Goal: Find specific page/section: Find specific page/section

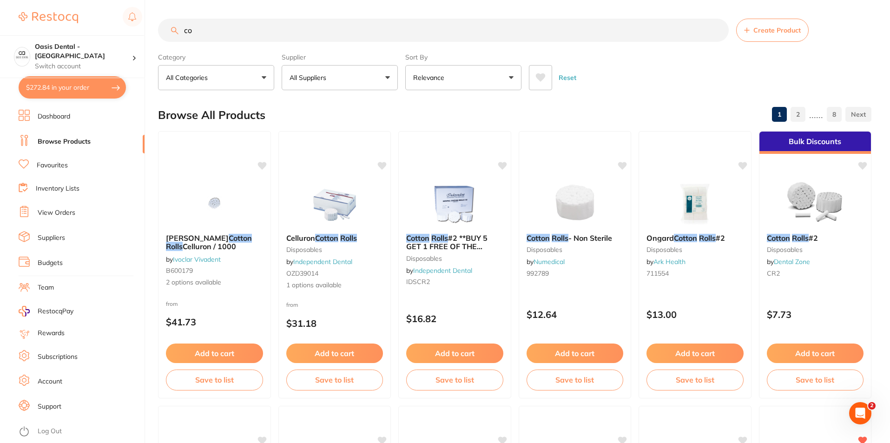
type input "c"
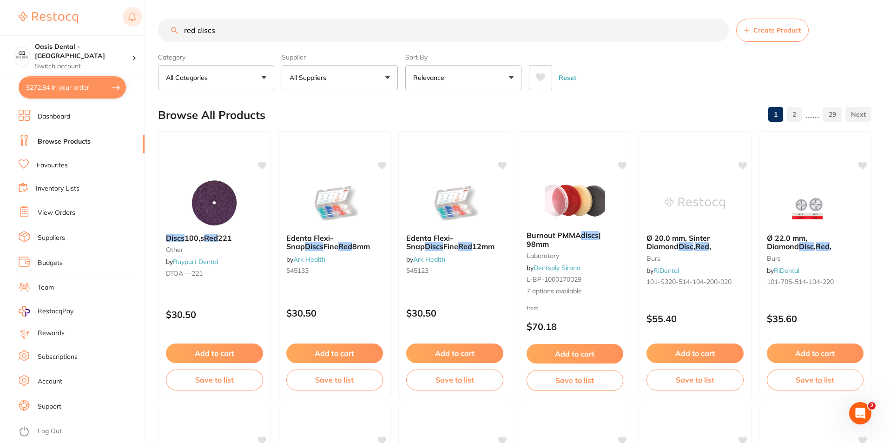
drag, startPoint x: 233, startPoint y: 28, endPoint x: 136, endPoint y: 16, distance: 97.4
click at [136, 16] on div "$272.84 Oasis Dental - West End Switch account Oasis Dental - [GEOGRAPHIC_DATA]…" at bounding box center [445, 221] width 890 height 443
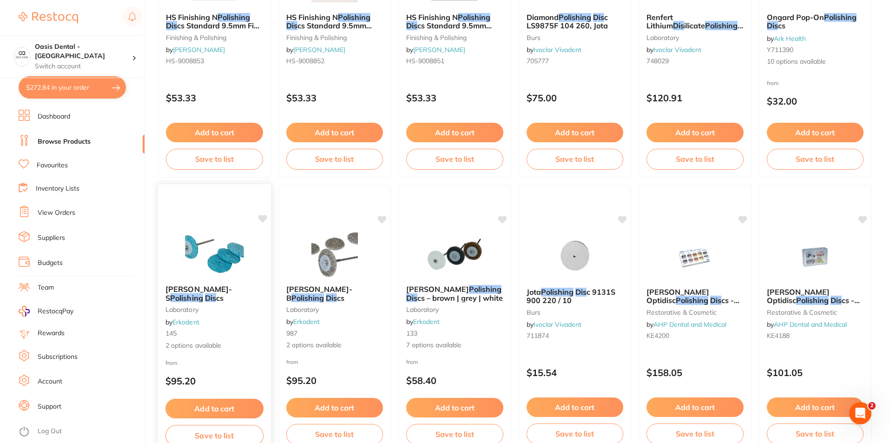
scroll to position [883, 0]
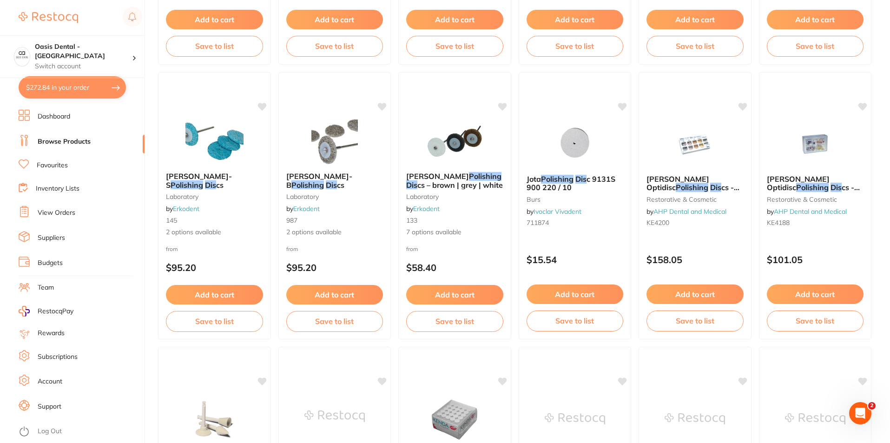
type input "polishing dis"
click at [72, 170] on li "Favourites" at bounding box center [82, 165] width 126 height 12
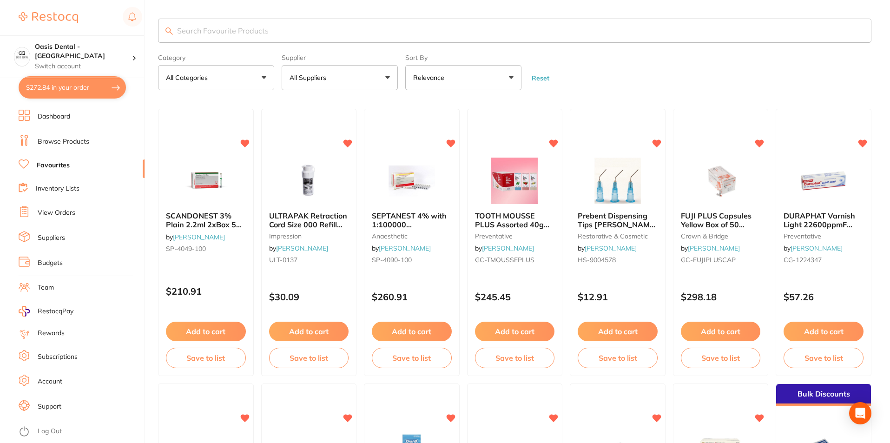
click at [274, 29] on input "search" at bounding box center [515, 31] width 714 height 24
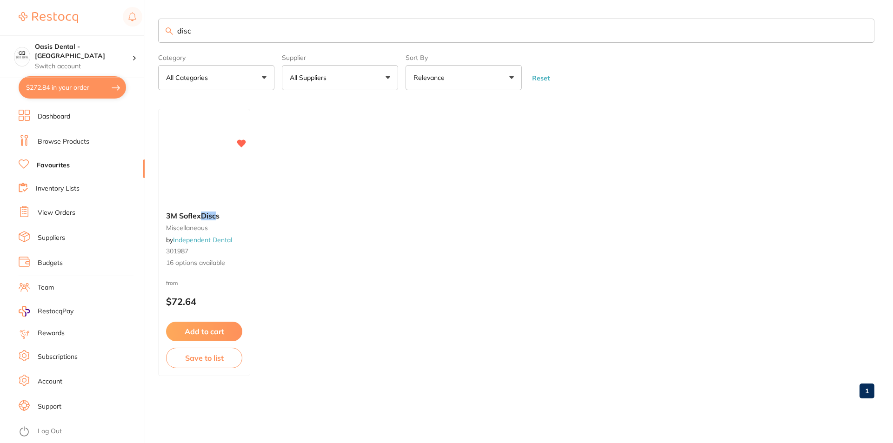
type input "disc"
click at [201, 221] on div "3M Soflex Disc s miscellaneous by Independent Dental 301987 16 options available" at bounding box center [204, 239] width 91 height 71
